Goal: Information Seeking & Learning: Learn about a topic

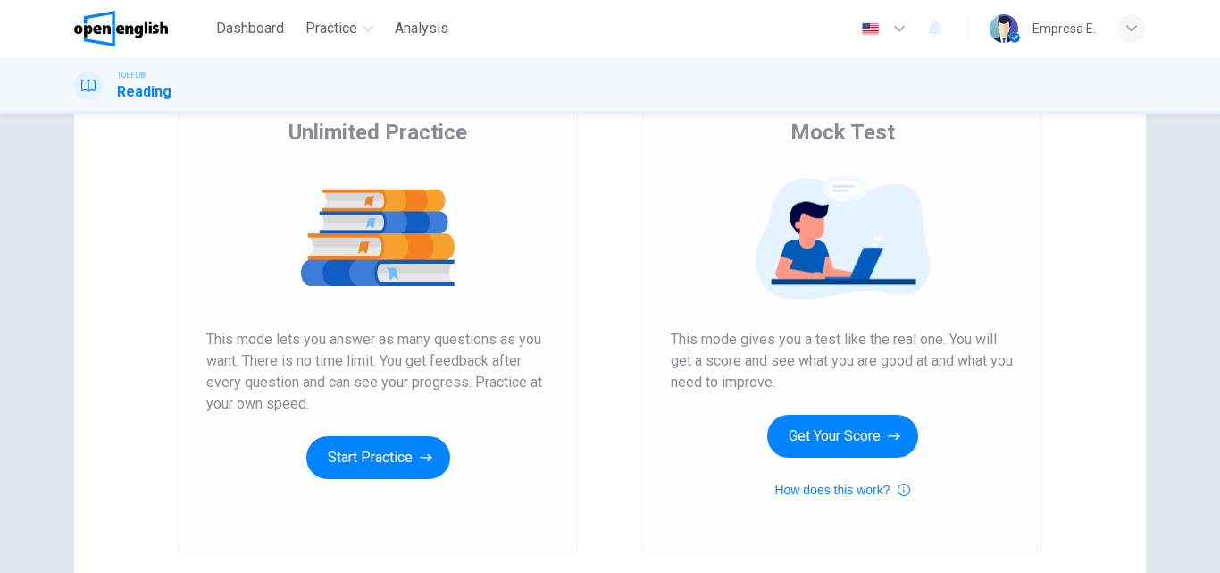
scroll to position [268, 0]
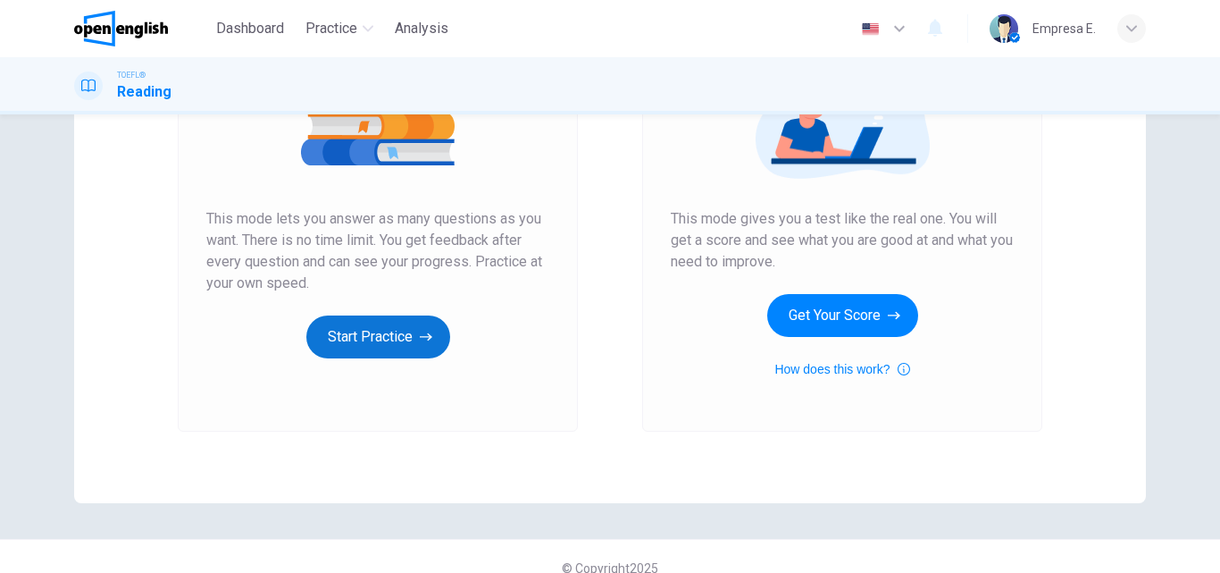
click at [336, 336] on button "Start Practice" at bounding box center [378, 336] width 144 height 43
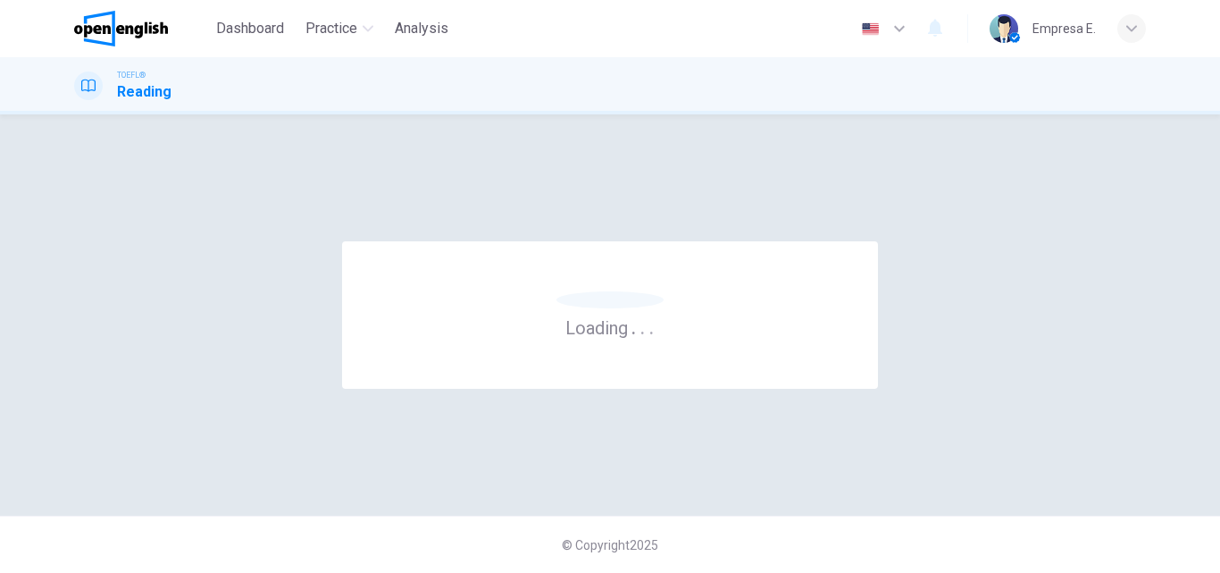
scroll to position [0, 0]
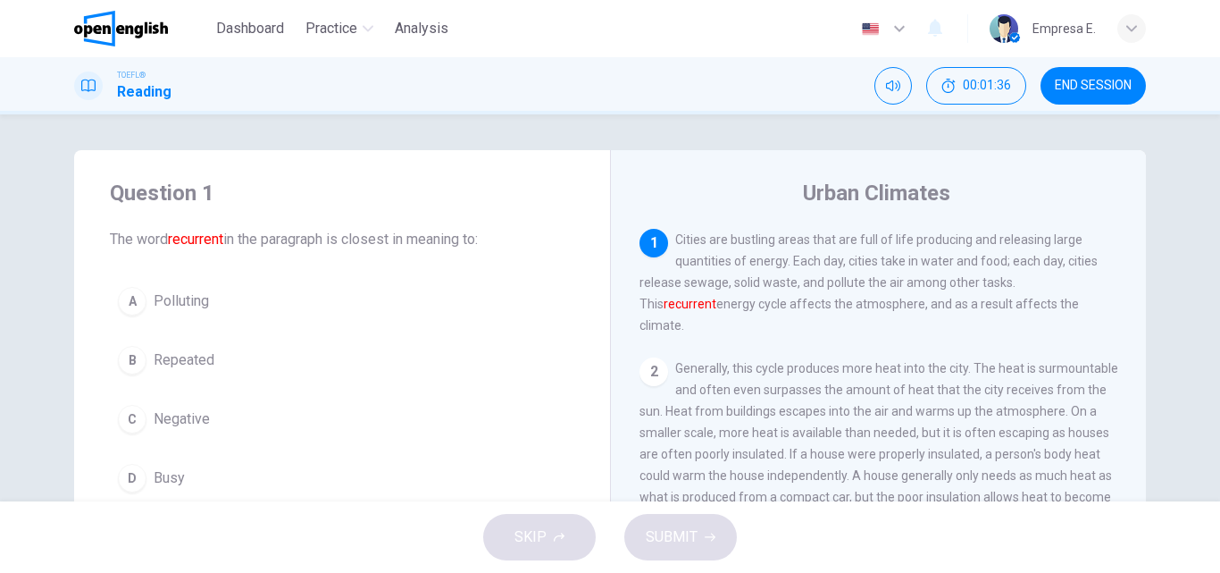
click at [180, 364] on span "Repeated" at bounding box center [184, 359] width 61 height 21
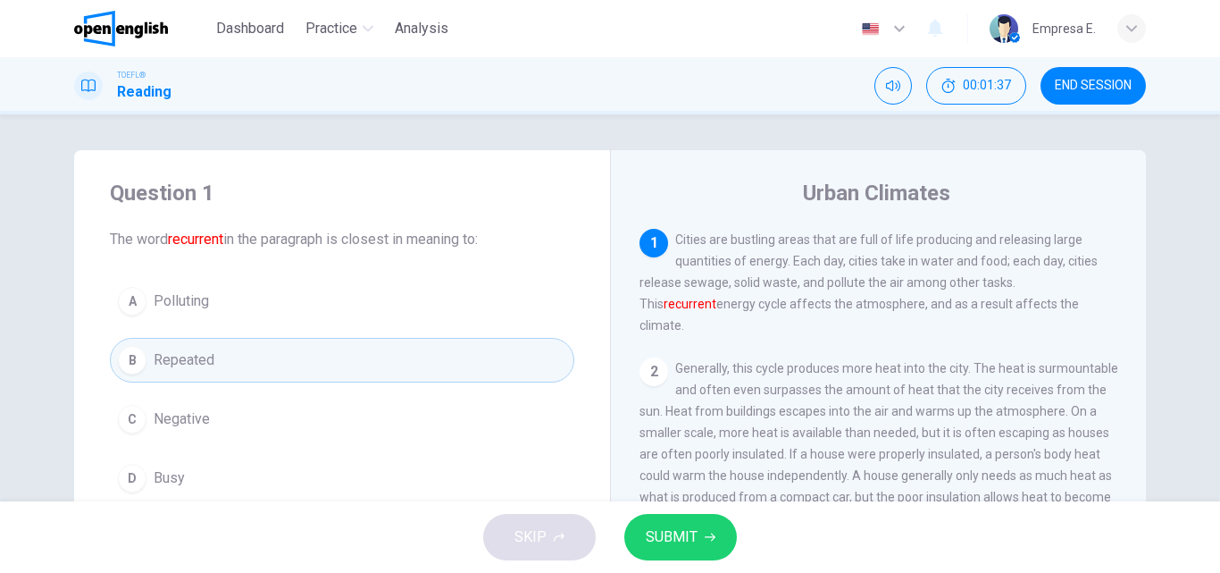
click at [656, 528] on span "SUBMIT" at bounding box center [672, 536] width 52 height 25
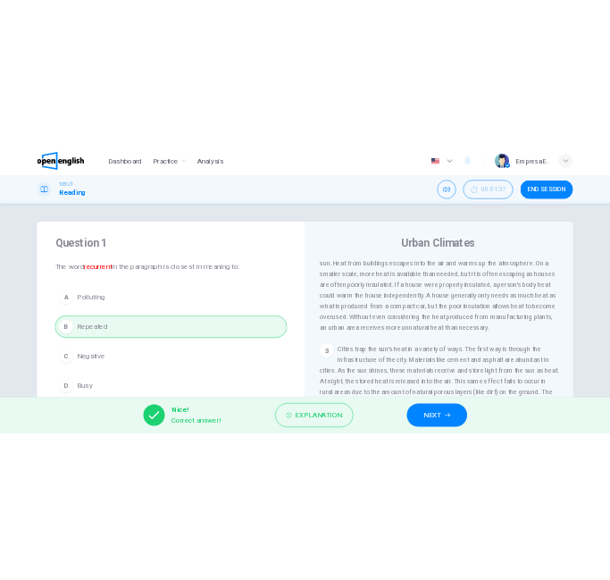
scroll to position [89, 0]
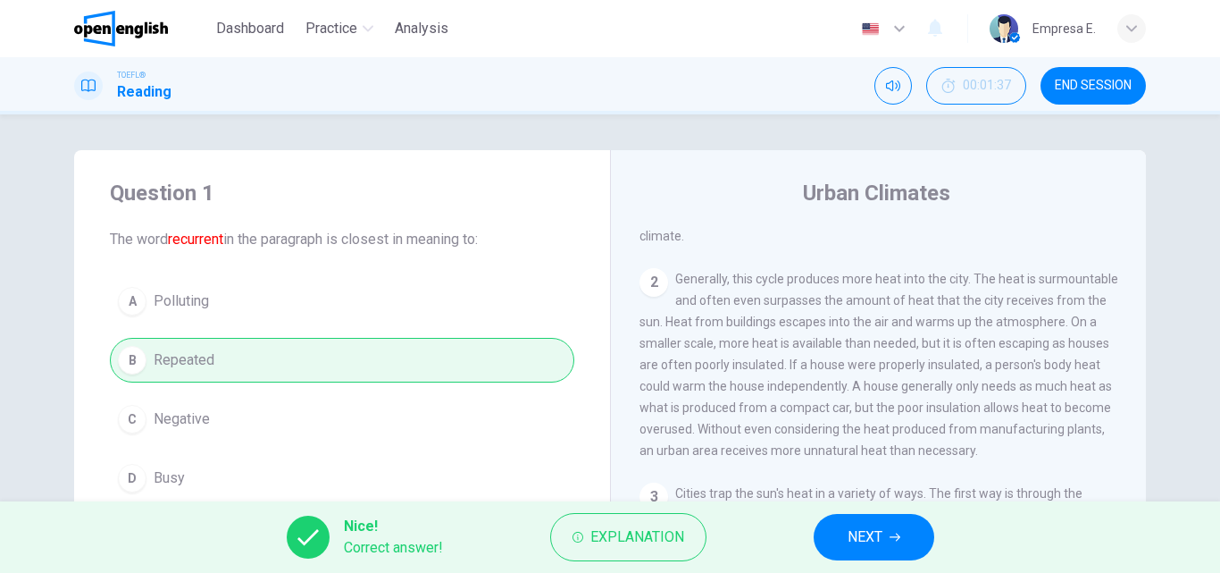
click at [721, 282] on span "Generally, this cycle produces more heat into the city. The heat is surmountabl…" at bounding box center [879, 365] width 479 height 186
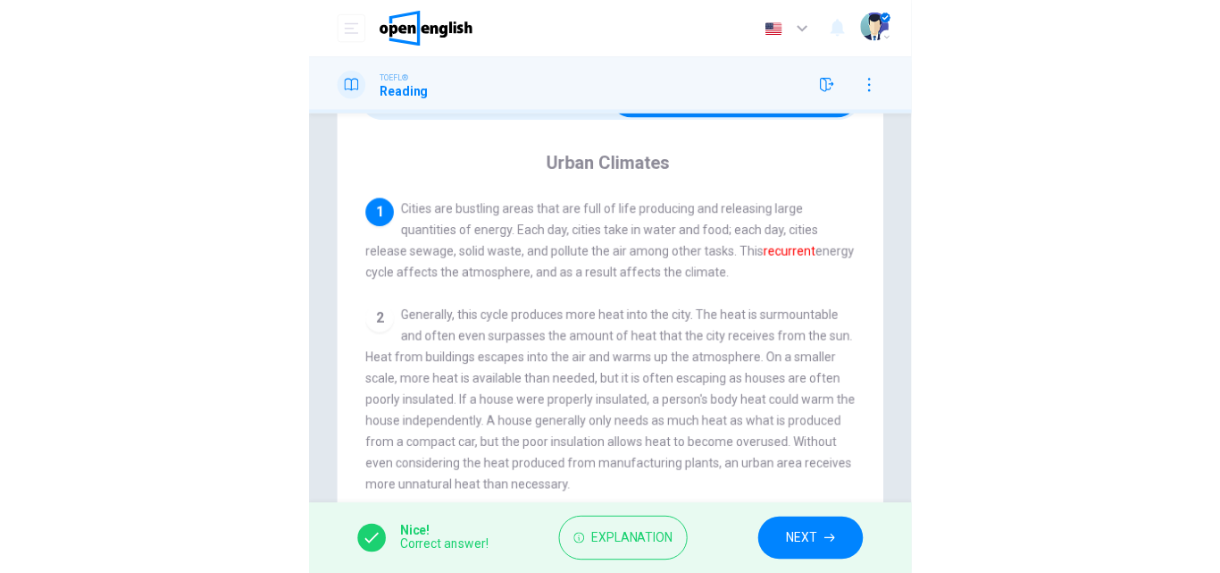
scroll to position [179, 0]
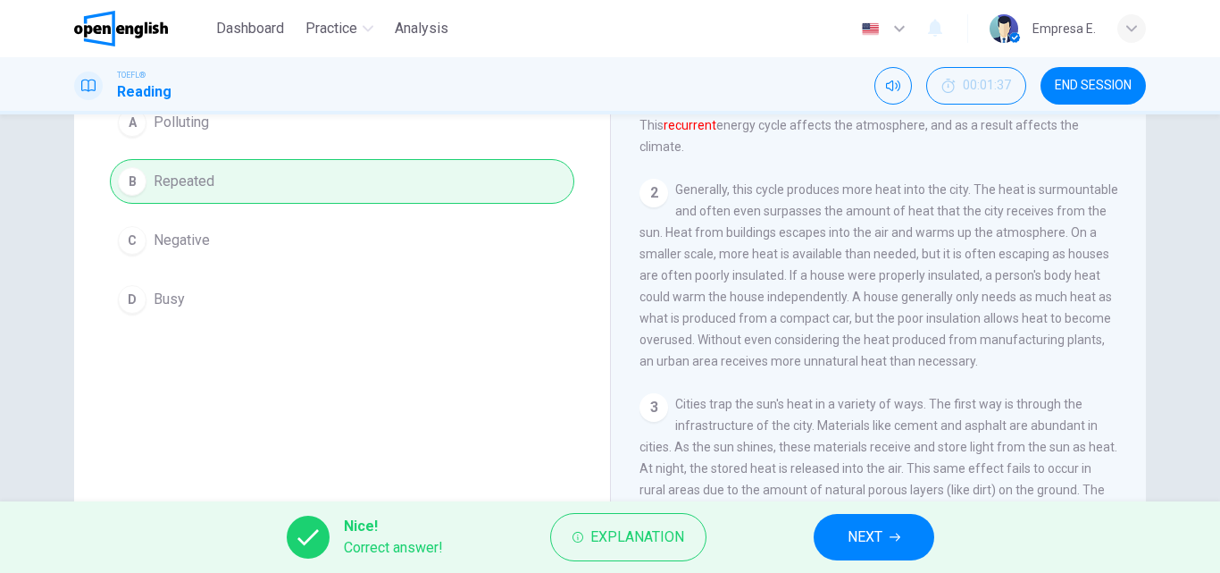
click at [896, 526] on button "NEXT" at bounding box center [874, 537] width 121 height 46
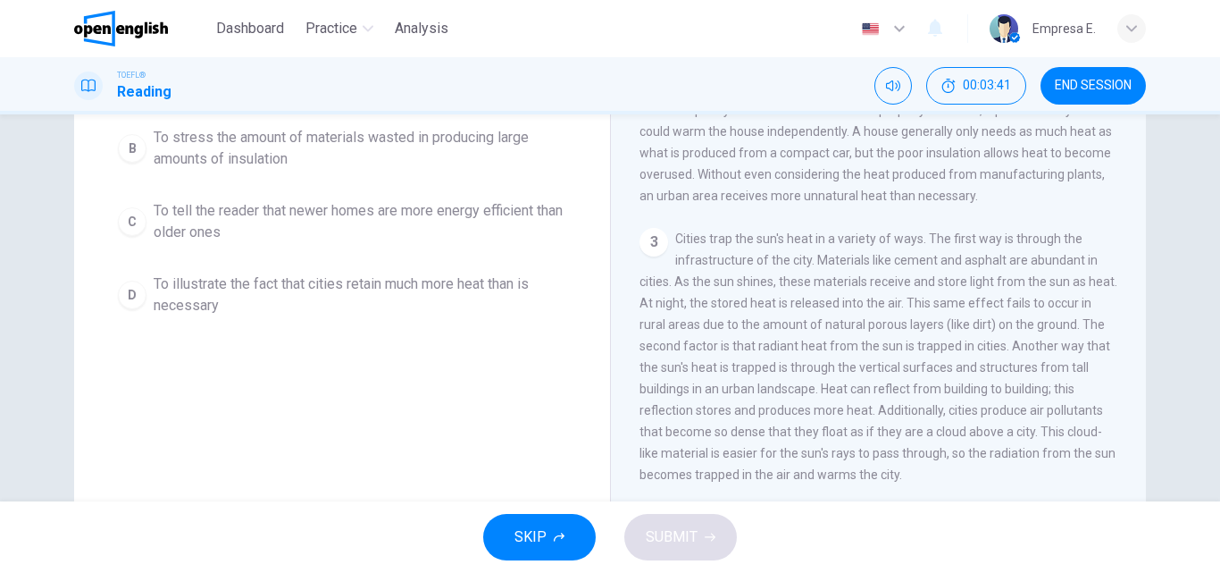
scroll to position [306, 0]
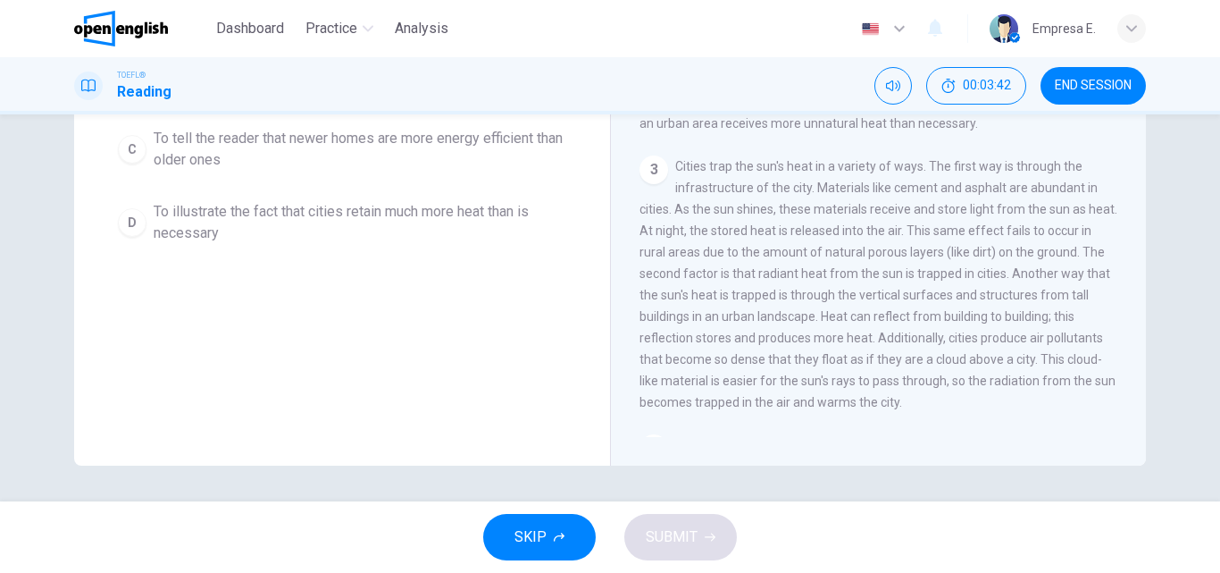
click at [285, 294] on div "Question 2 Why does the author mention poor insulation in the paragraph? A To i…" at bounding box center [342, 155] width 536 height 621
click at [303, 379] on div "Question 2 Why does the author mention poor insulation in the paragraph? A To i…" at bounding box center [342, 155] width 536 height 621
click at [439, 316] on div "Question 2 Why does the author mention poor insulation in the paragraph? A To i…" at bounding box center [342, 155] width 536 height 621
click at [461, 214] on span "To illustrate the fact that cities retain much more heat than is necessary" at bounding box center [360, 222] width 413 height 43
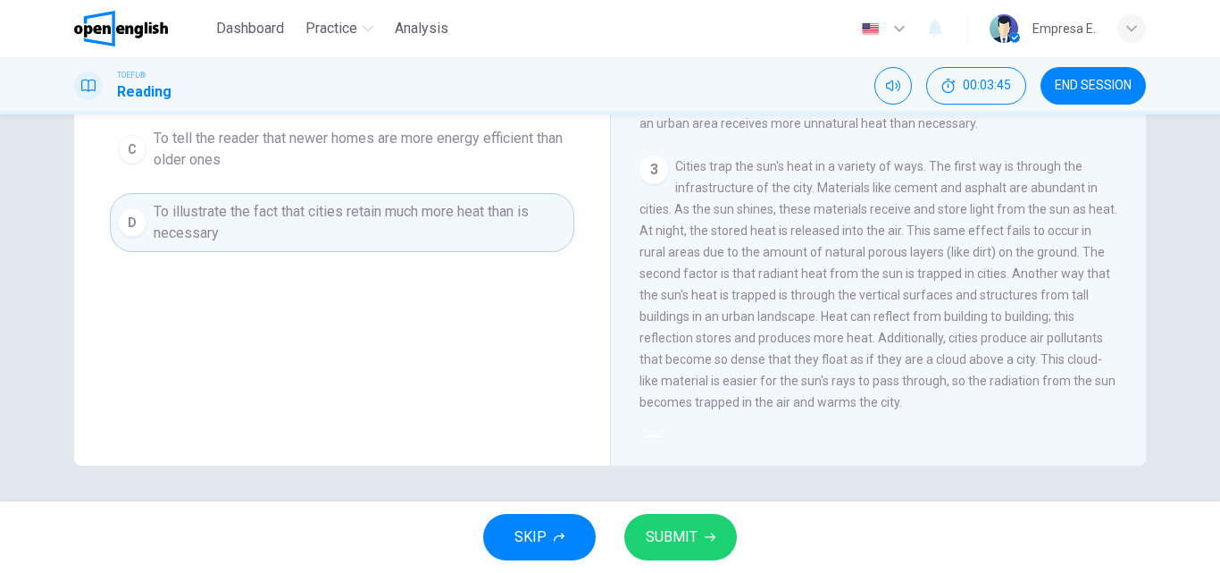
click at [665, 526] on span "SUBMIT" at bounding box center [672, 536] width 52 height 25
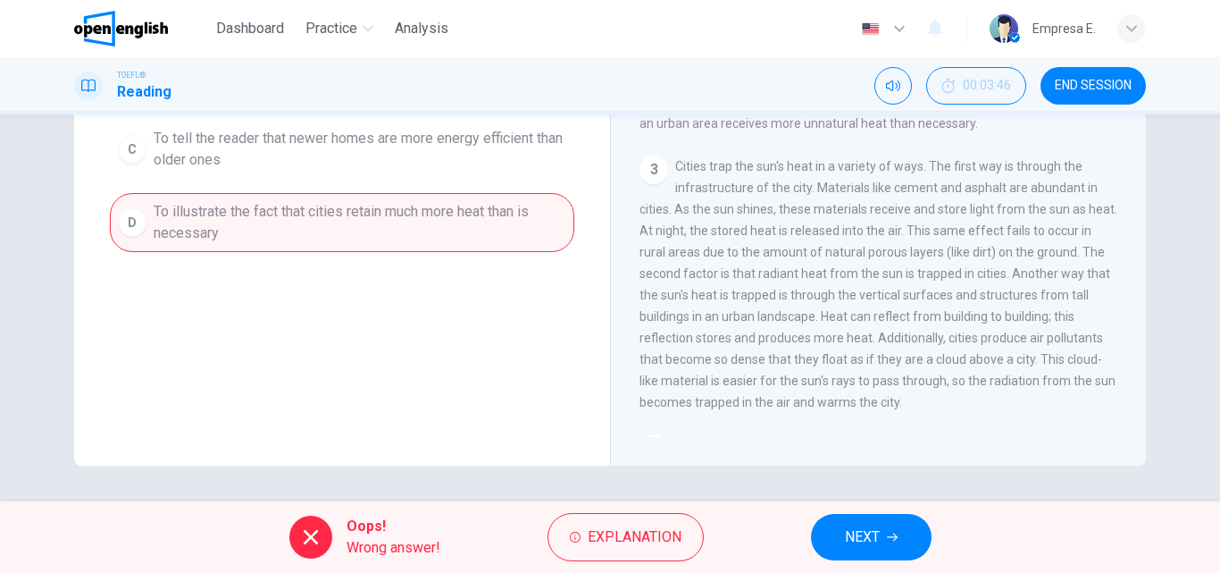
scroll to position [38, 0]
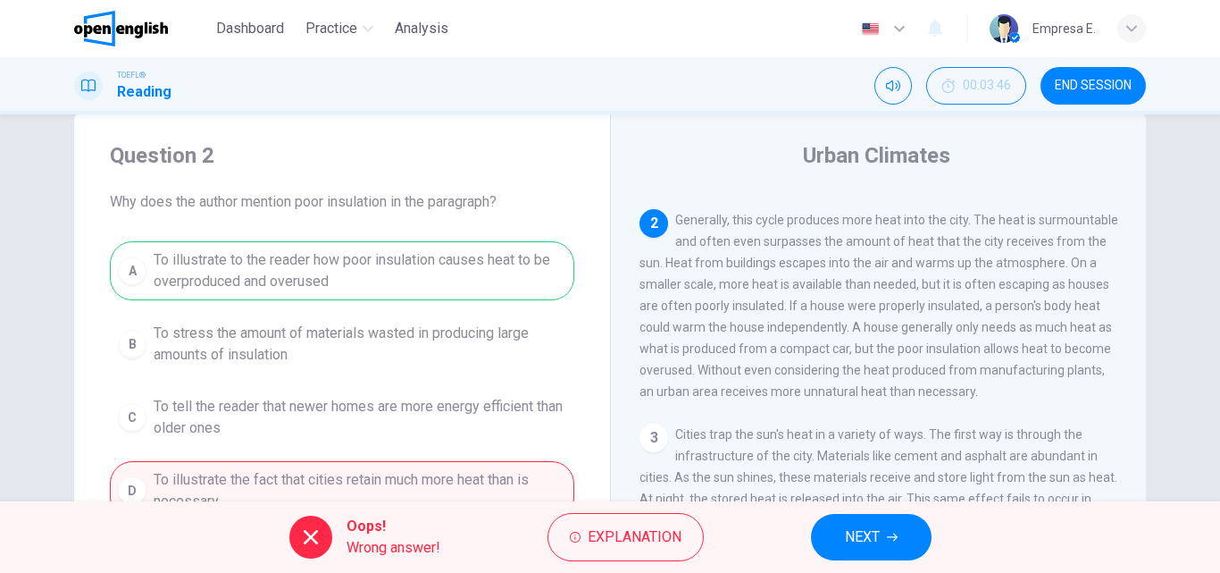
click at [273, 266] on div "A To illustrate to the reader how poor insulation causes heat to be overproduce…" at bounding box center [342, 380] width 465 height 279
drag, startPoint x: 273, startPoint y: 265, endPoint x: 284, endPoint y: 99, distance: 166.5
click at [273, 260] on div "A To illustrate to the reader how poor insulation causes heat to be overproduce…" at bounding box center [342, 380] width 465 height 279
drag, startPoint x: 1125, startPoint y: 95, endPoint x: 667, endPoint y: 108, distance: 457.6
click at [1123, 95] on button "END SESSION" at bounding box center [1093, 86] width 105 height 38
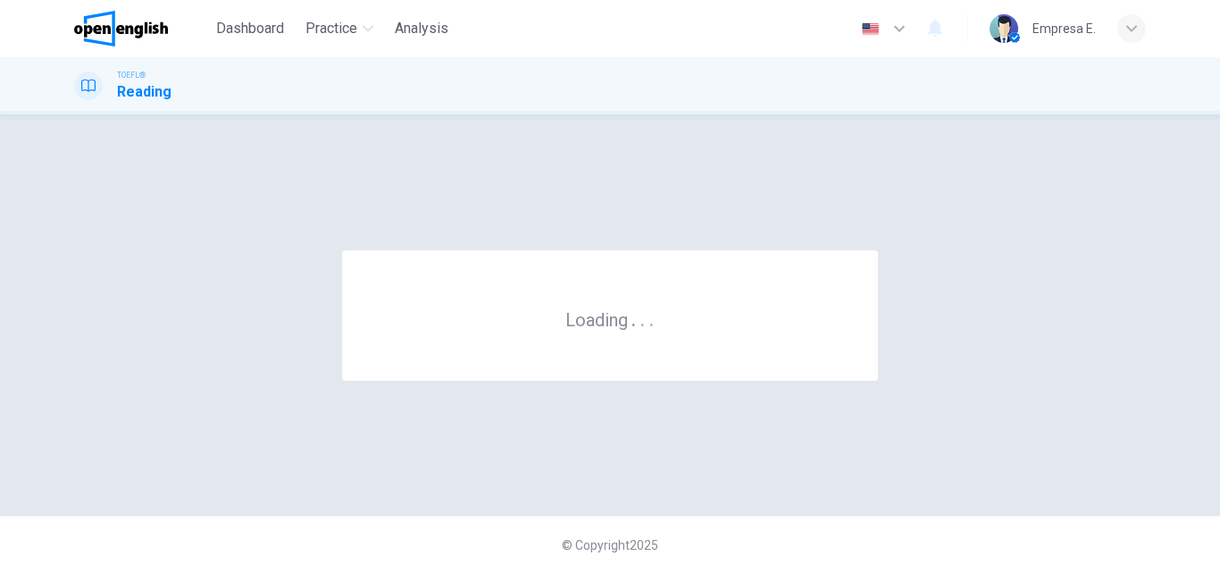
scroll to position [0, 0]
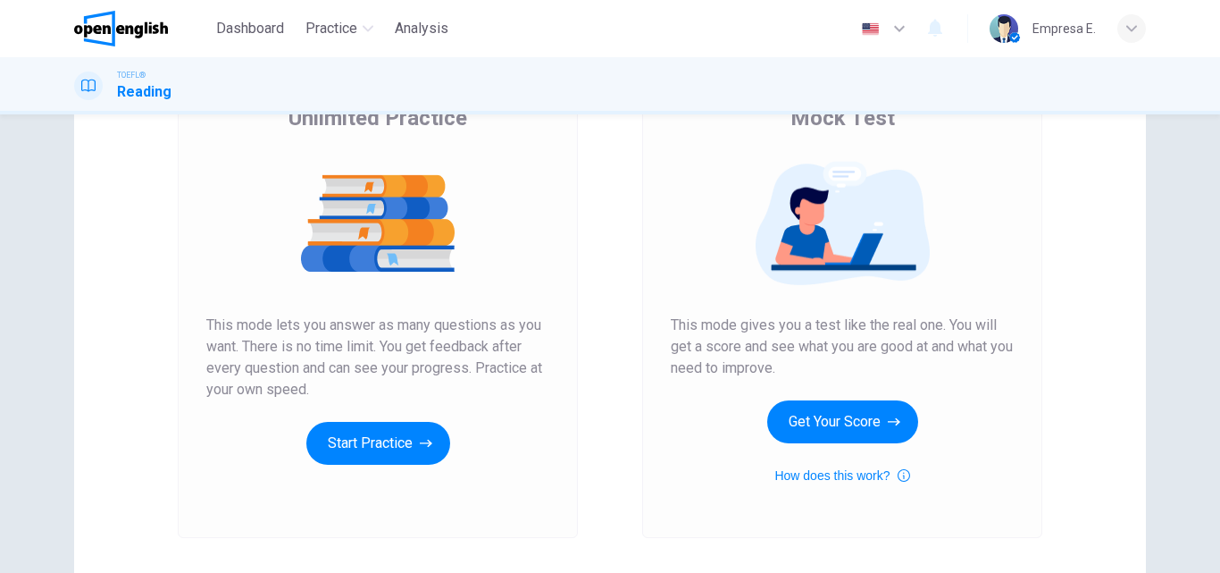
scroll to position [291, 0]
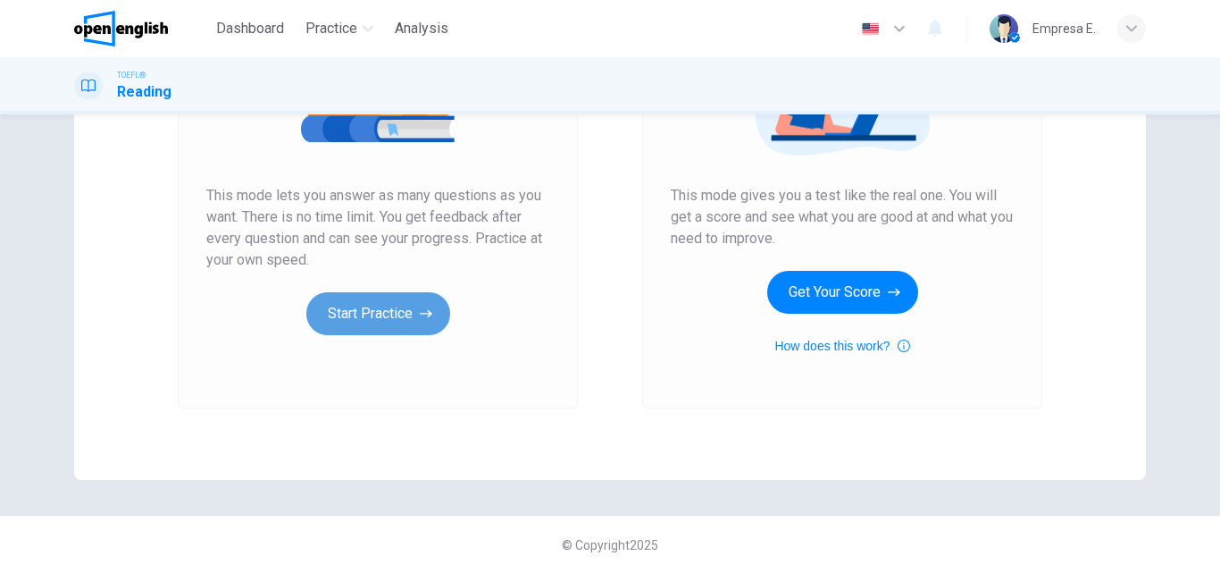
click at [397, 324] on button "Start Practice" at bounding box center [378, 313] width 144 height 43
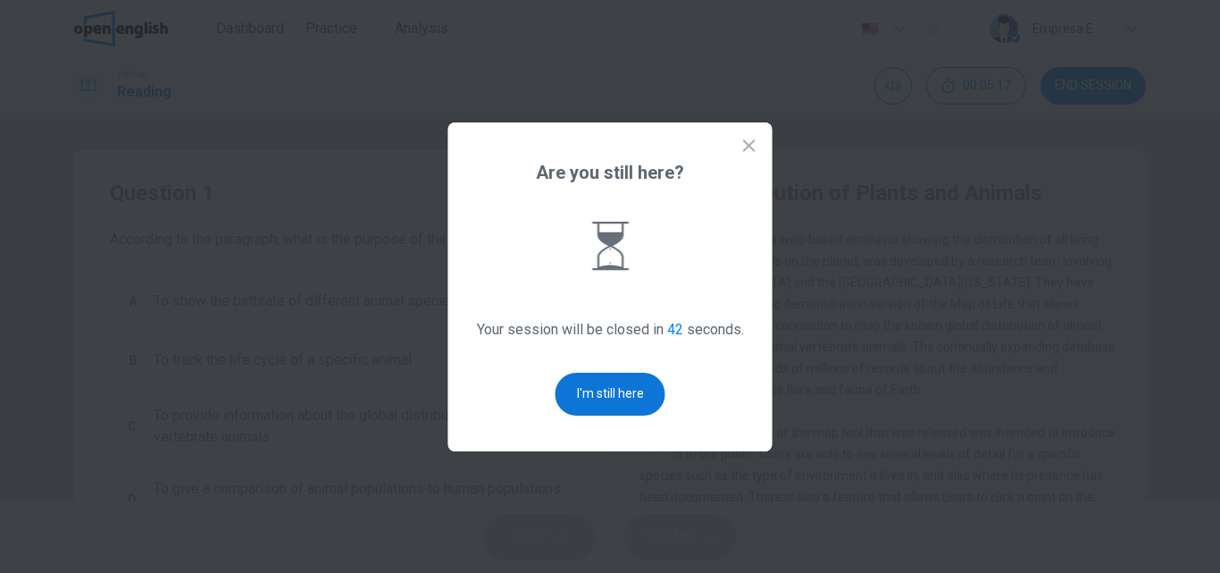
drag, startPoint x: 631, startPoint y: 365, endPoint x: 624, endPoint y: 386, distance: 21.5
click at [631, 367] on div "Are you still here? Your session will be closed in 42 seconds. I'm still here" at bounding box center [610, 286] width 324 height 329
click at [627, 390] on button "I'm still here" at bounding box center [611, 394] width 110 height 43
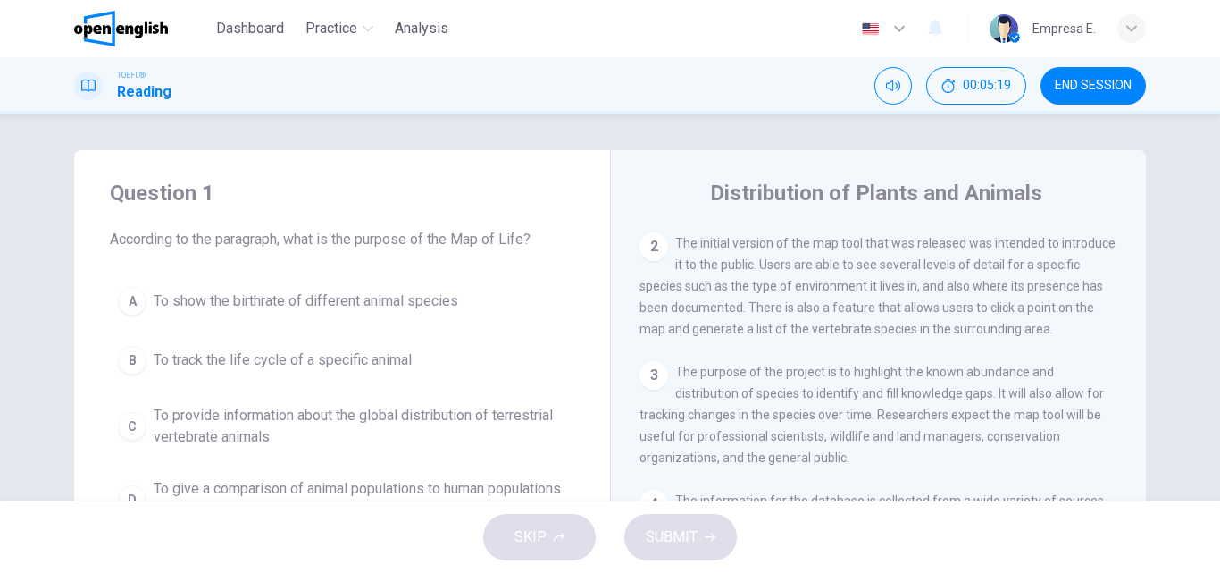
scroll to position [357, 0]
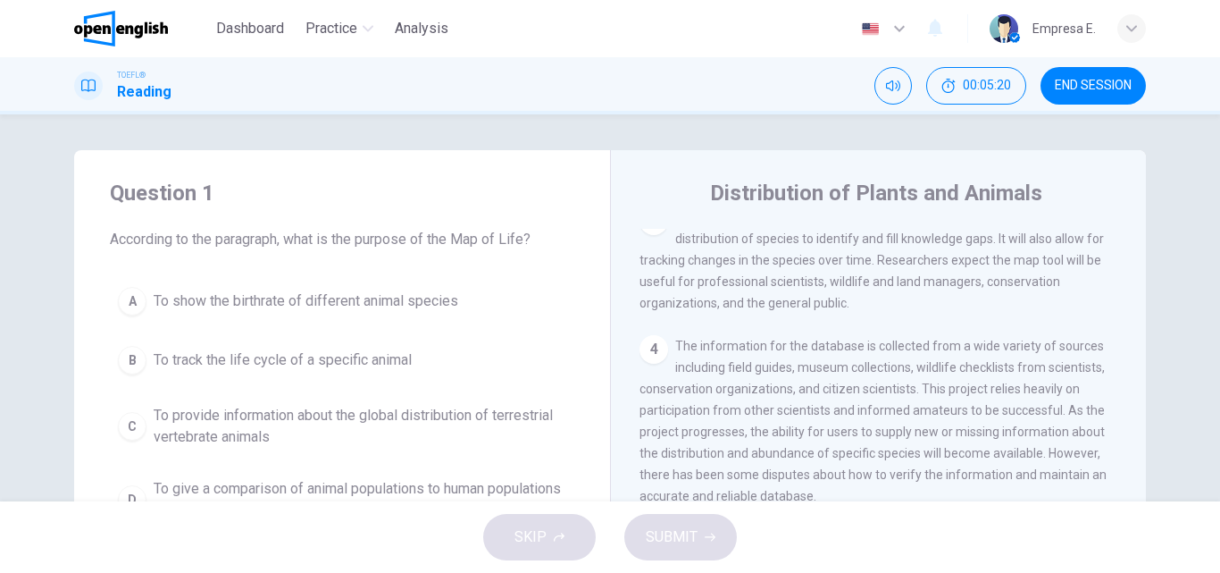
click at [1055, 82] on span "END SESSION" at bounding box center [1093, 86] width 77 height 14
